Goal: Find specific page/section: Find specific page/section

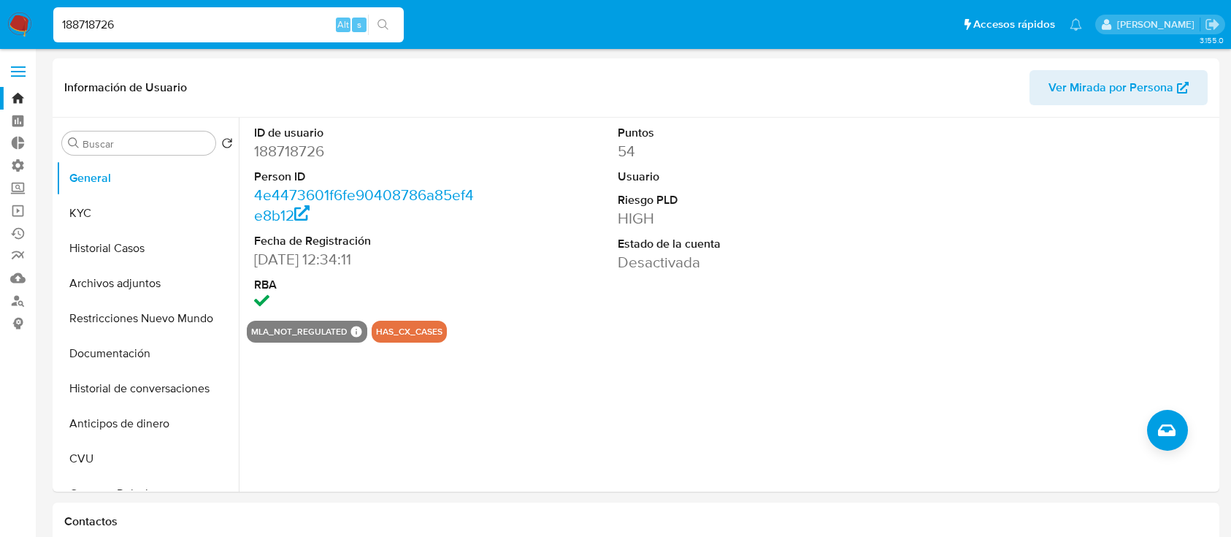
select select "10"
click at [9, 96] on link "Bandeja" at bounding box center [87, 98] width 174 height 23
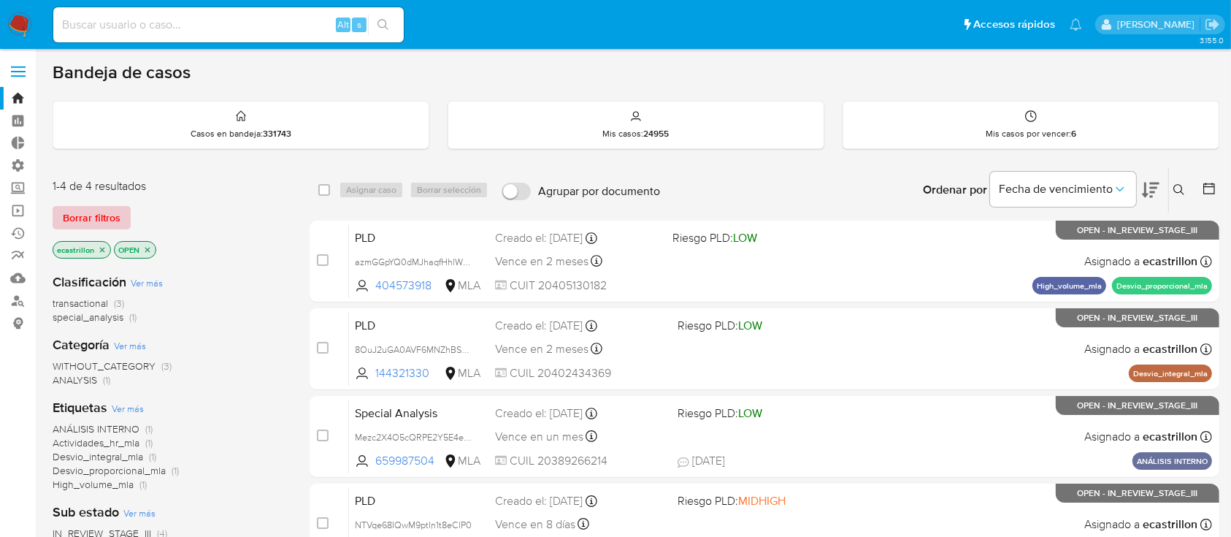
click at [101, 215] on span "Borrar filtros" at bounding box center [92, 217] width 58 height 20
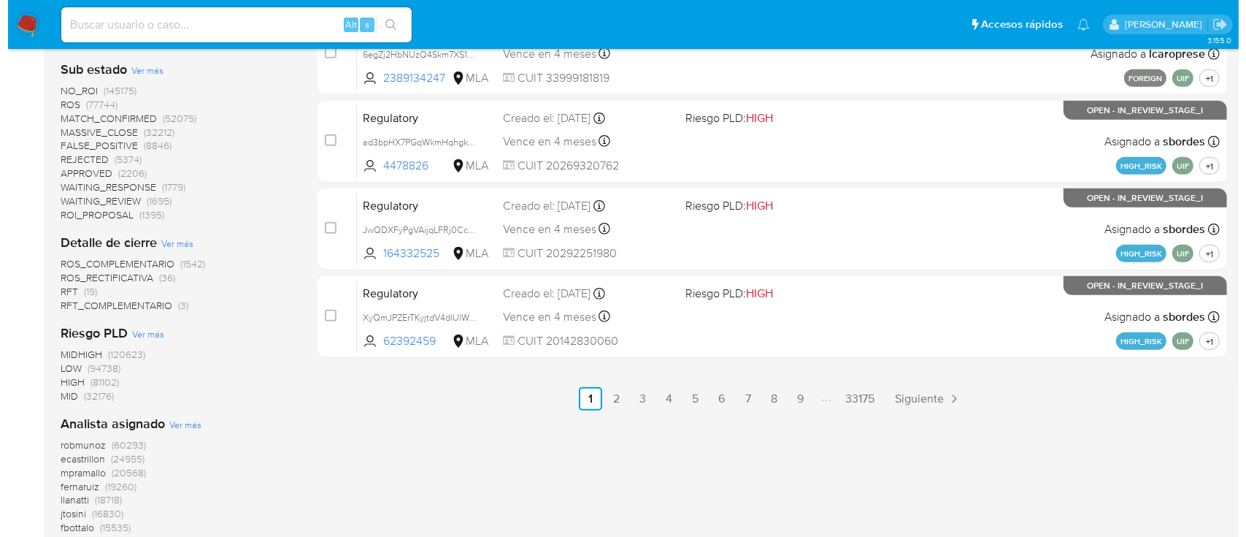
scroll to position [862, 0]
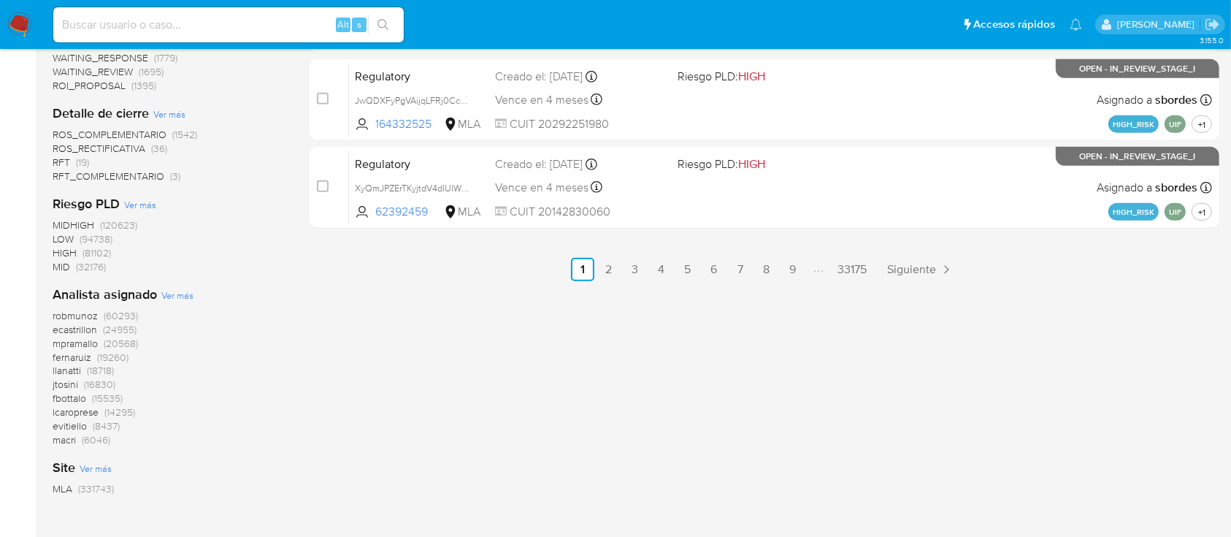
click at [170, 293] on span "Ver más" at bounding box center [177, 294] width 32 height 13
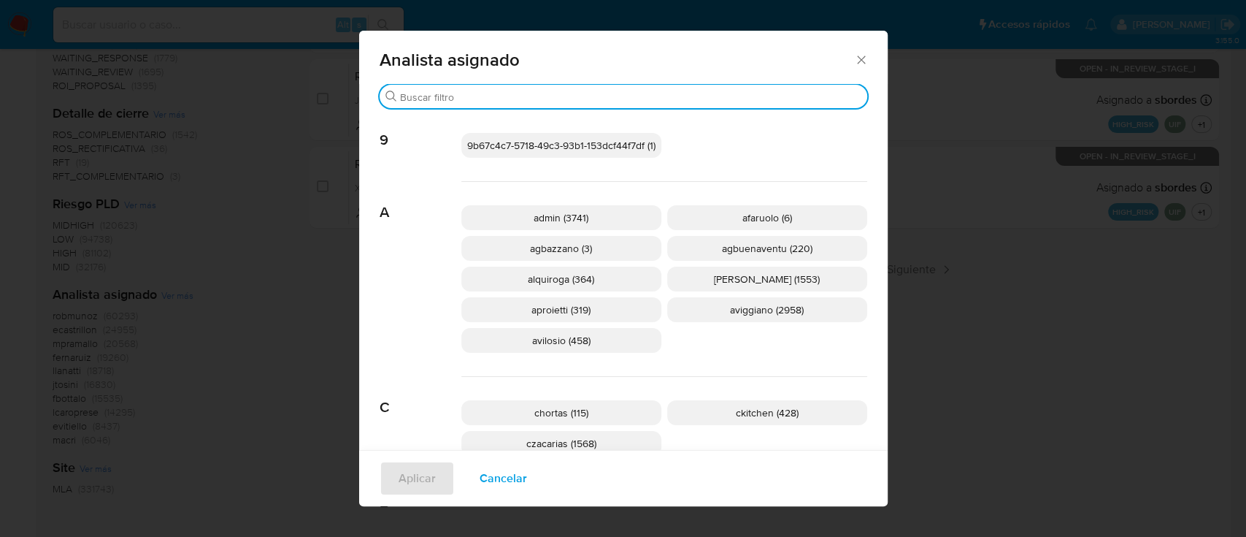
click at [445, 96] on input "Buscar" at bounding box center [630, 97] width 461 height 13
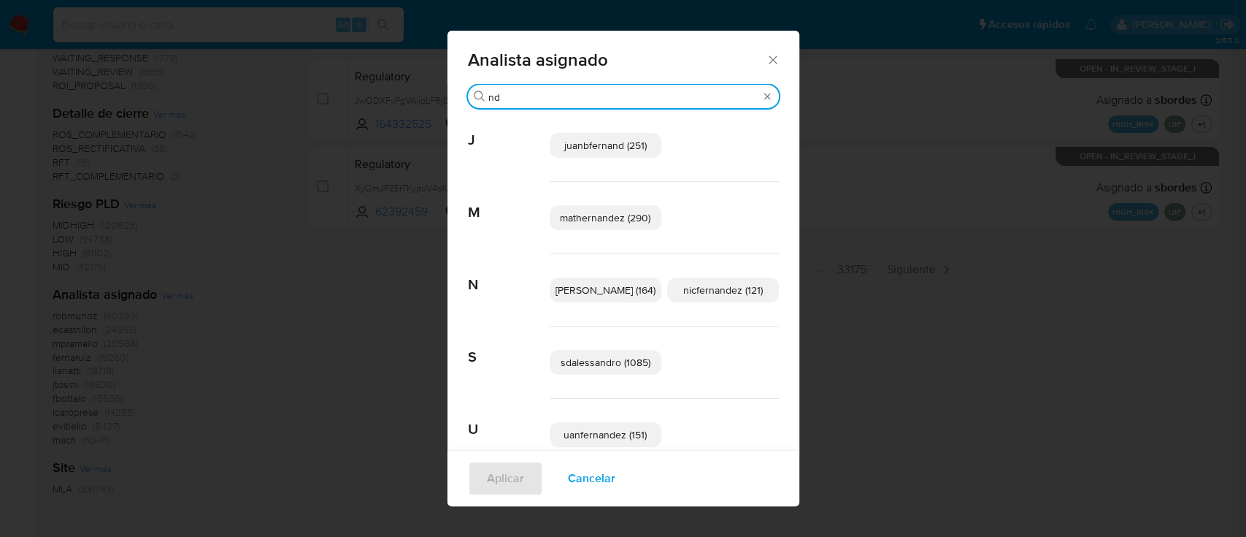
type input "nd"
click at [590, 276] on div "nduclosson (164) nicfernandez (121)" at bounding box center [664, 290] width 229 height 72
click at [595, 286] on span "[PERSON_NAME] (164)" at bounding box center [605, 289] width 100 height 15
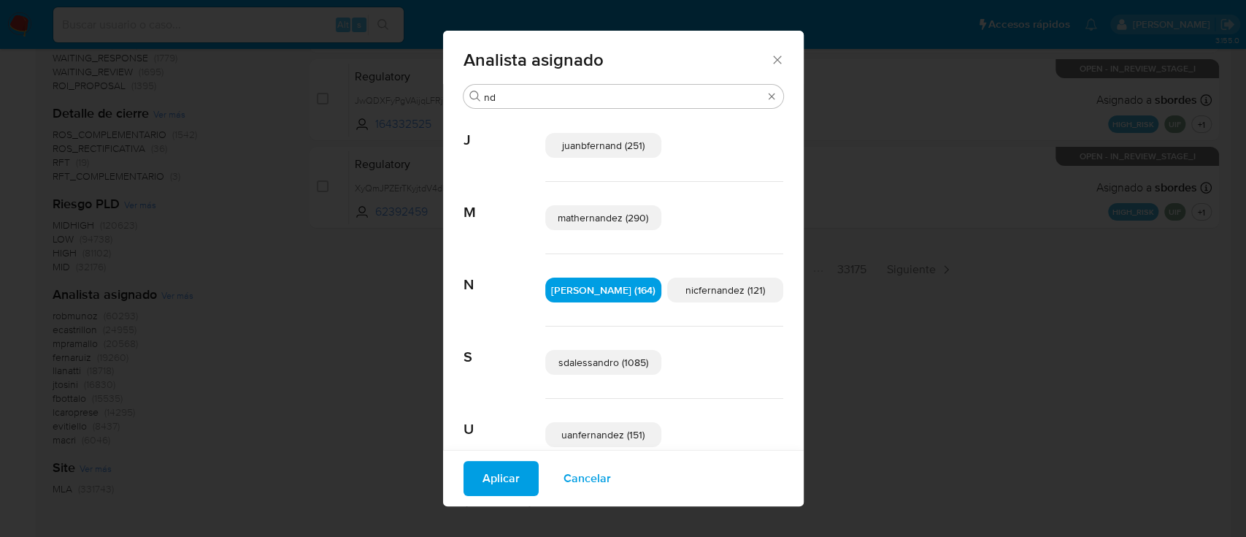
click at [516, 474] on span "Aplicar" at bounding box center [500, 478] width 37 height 32
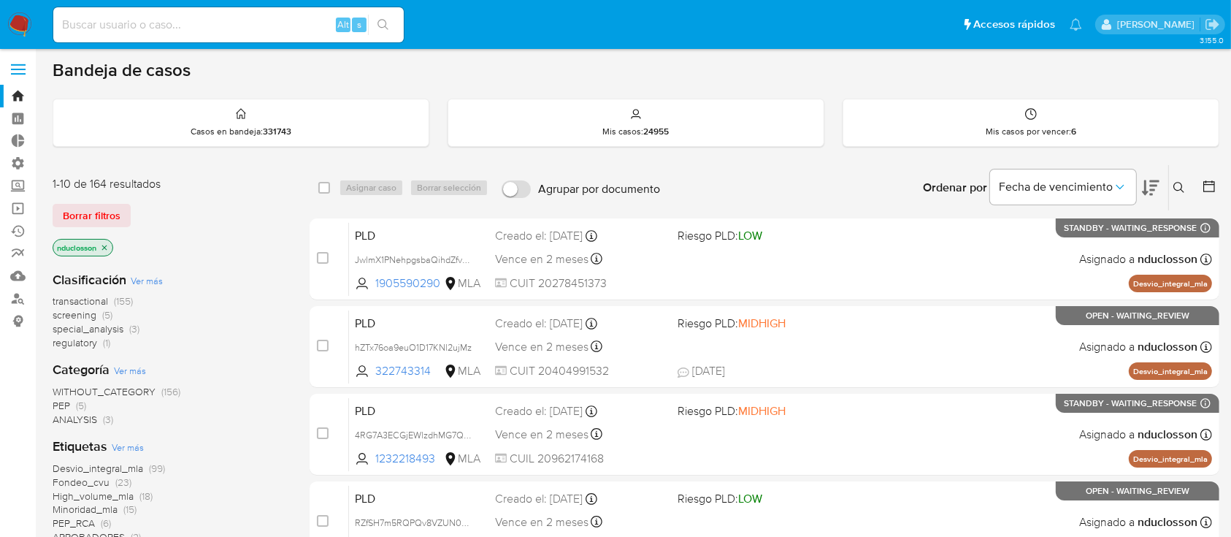
scroll to position [1, 0]
click at [69, 301] on span "transactional" at bounding box center [80, 301] width 55 height 15
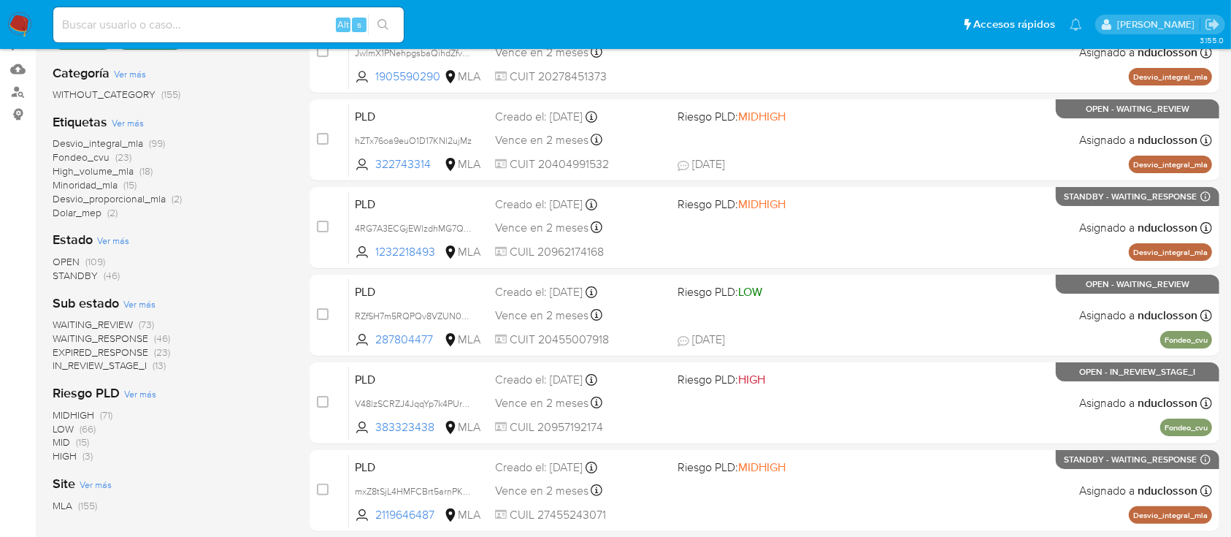
scroll to position [99, 0]
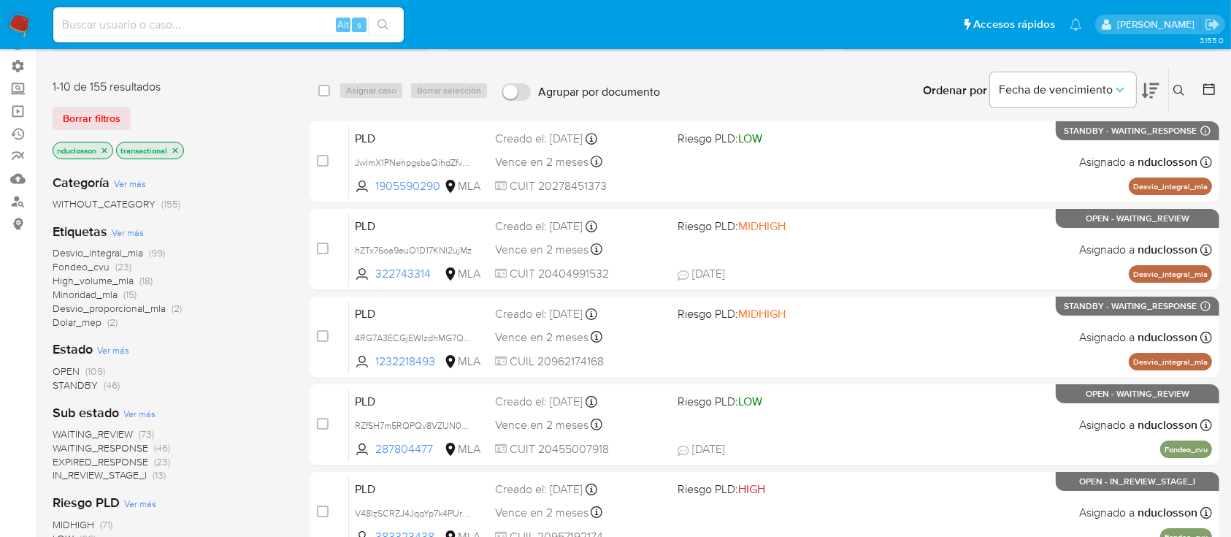
click at [73, 365] on span "OPEN" at bounding box center [66, 371] width 27 height 15
